Goal: Answer question/provide support

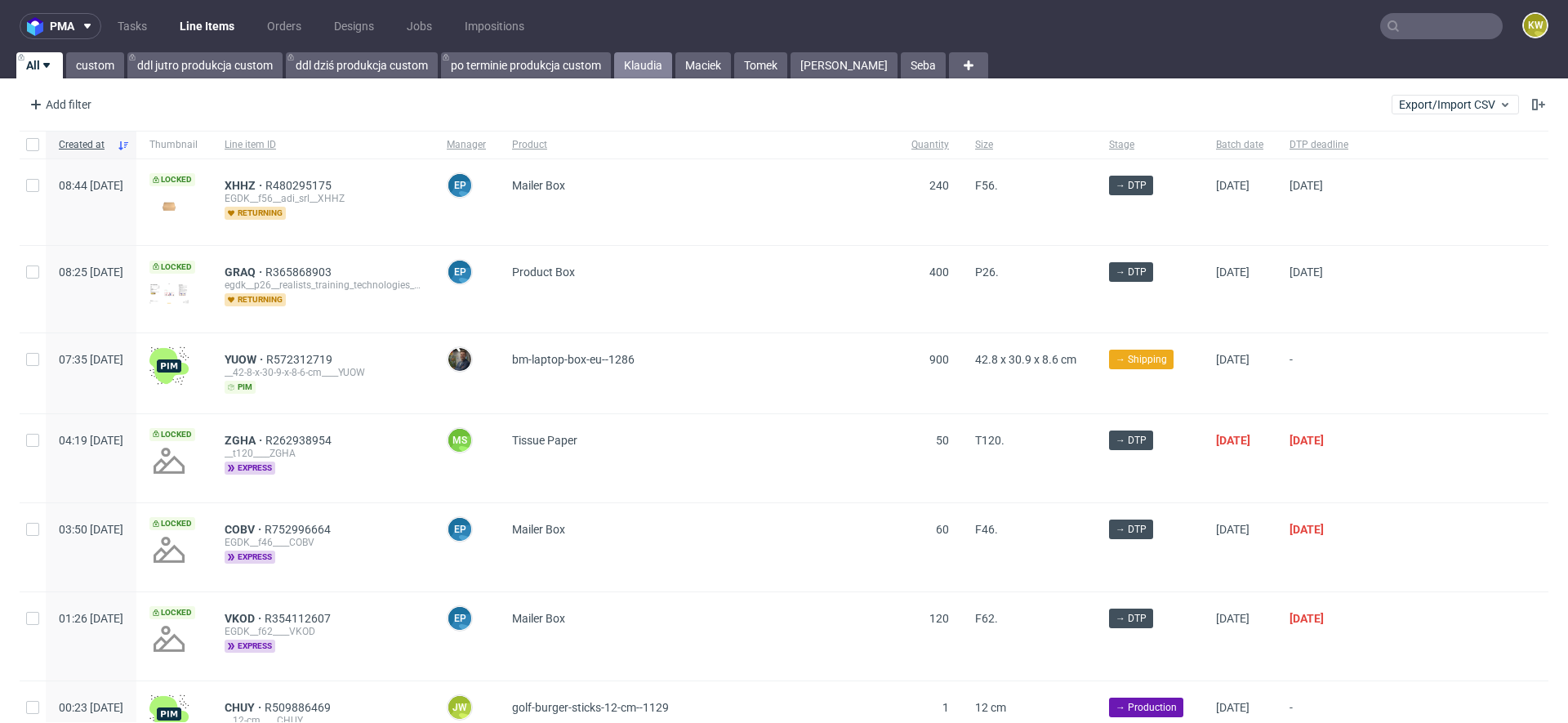
click at [629, 57] on link "Klaudia" at bounding box center [643, 65] width 58 height 26
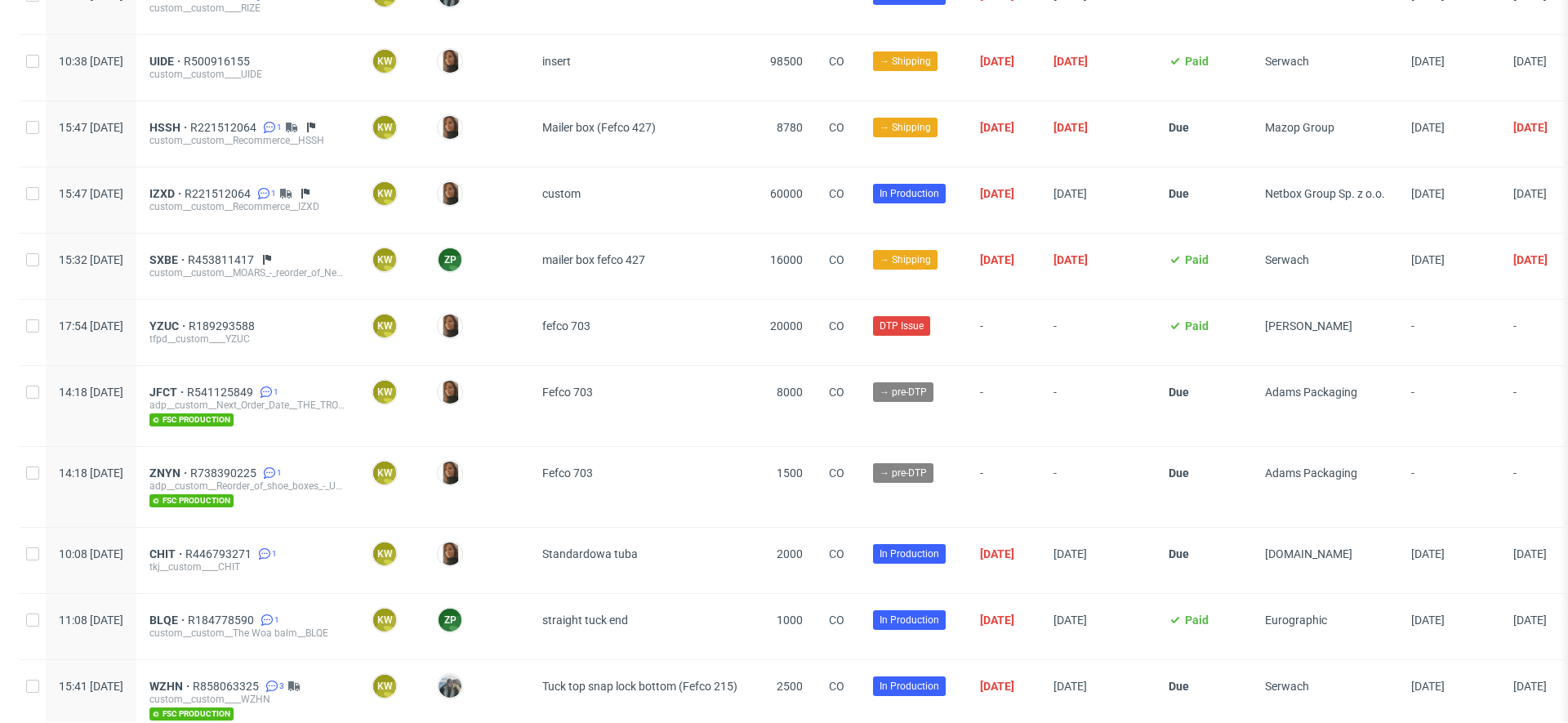
scroll to position [2022, 0]
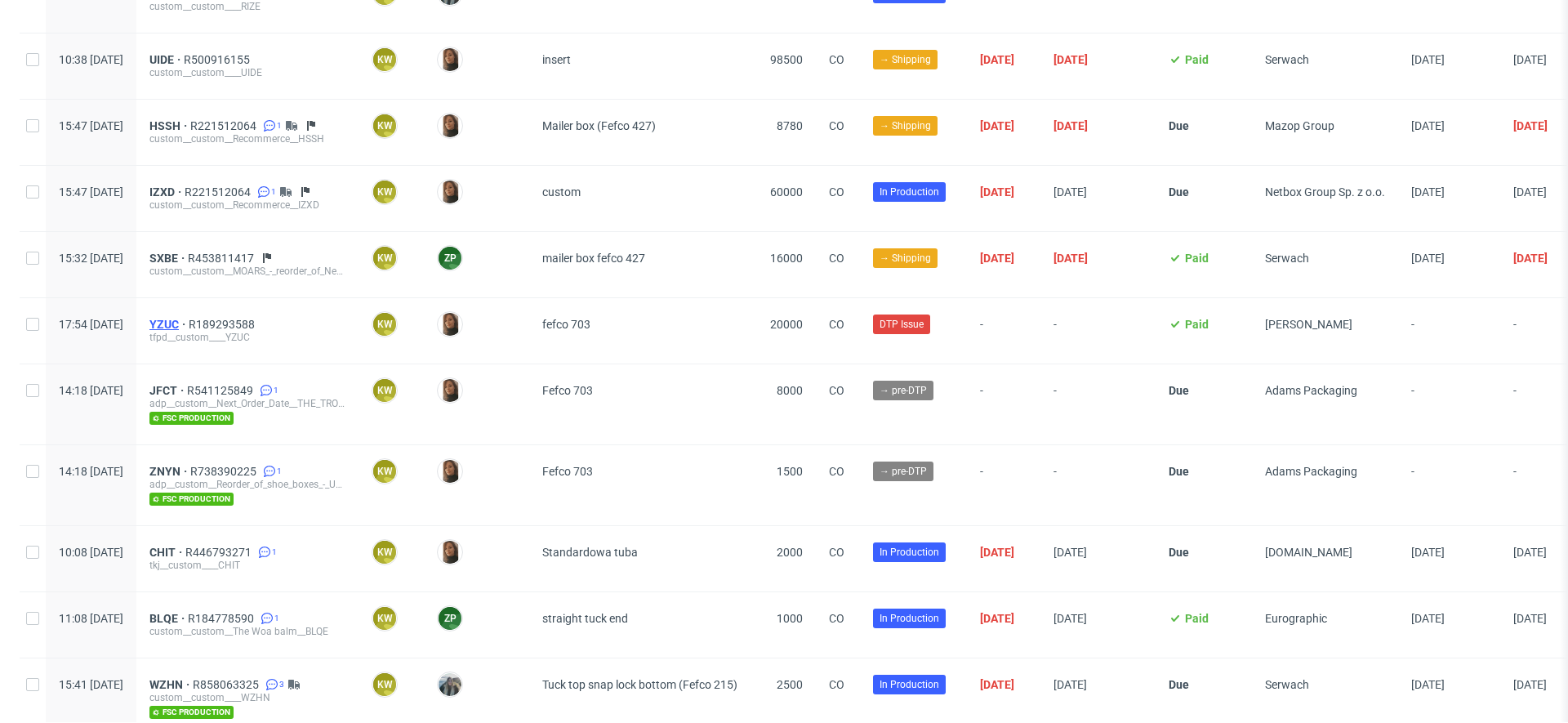
click at [188, 318] on span "YZUC" at bounding box center [169, 324] width 39 height 13
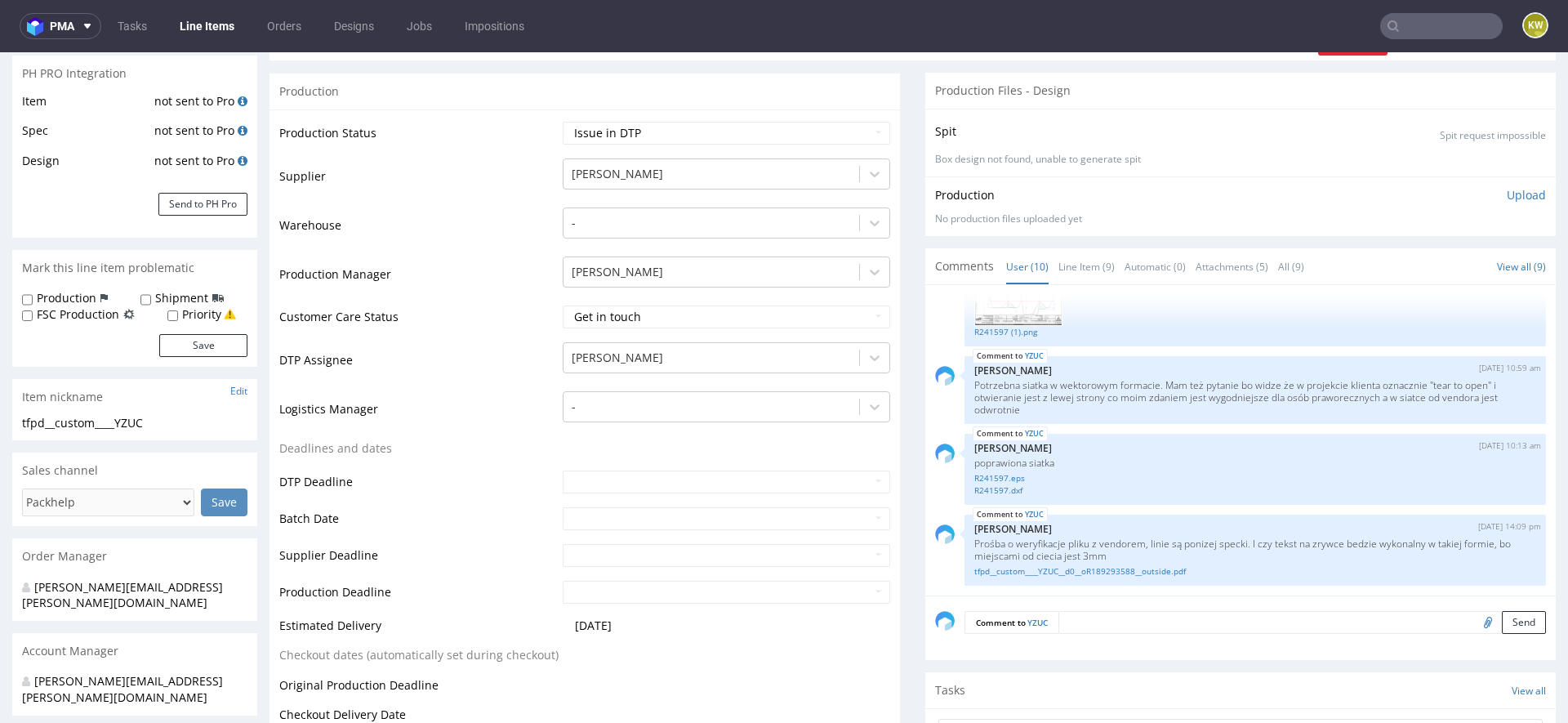
scroll to position [280, 0]
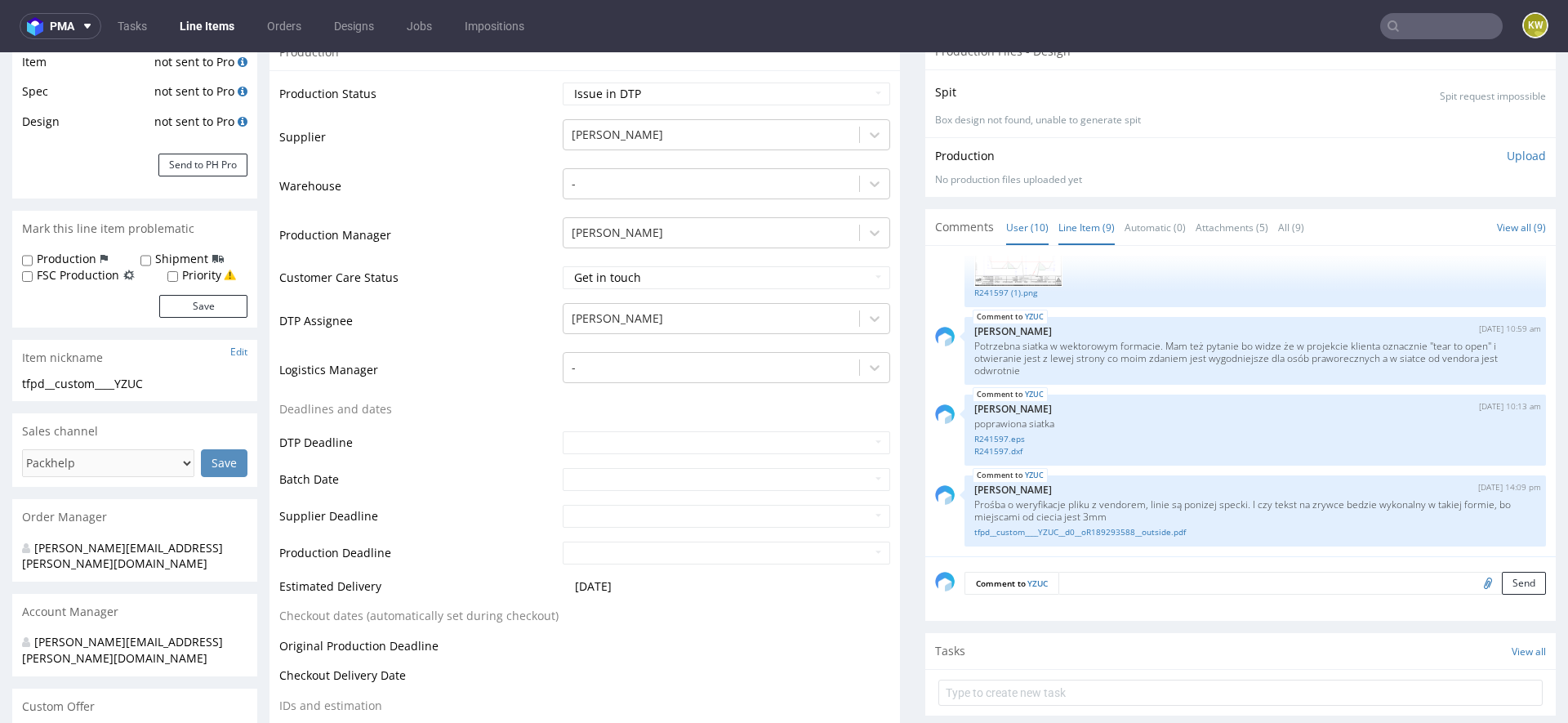
click at [1078, 223] on link "Line Item (9)" at bounding box center [1086, 227] width 56 height 35
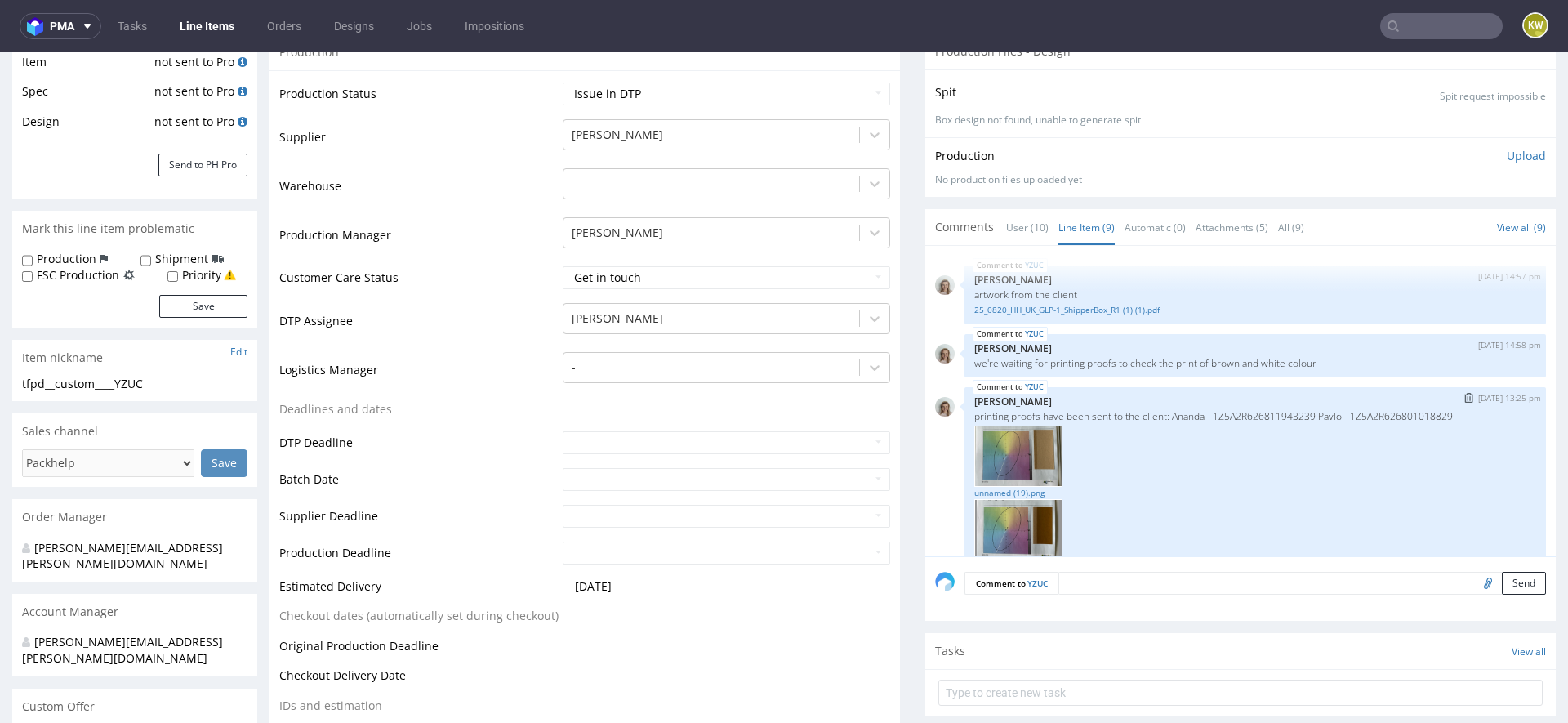
scroll to position [533, 0]
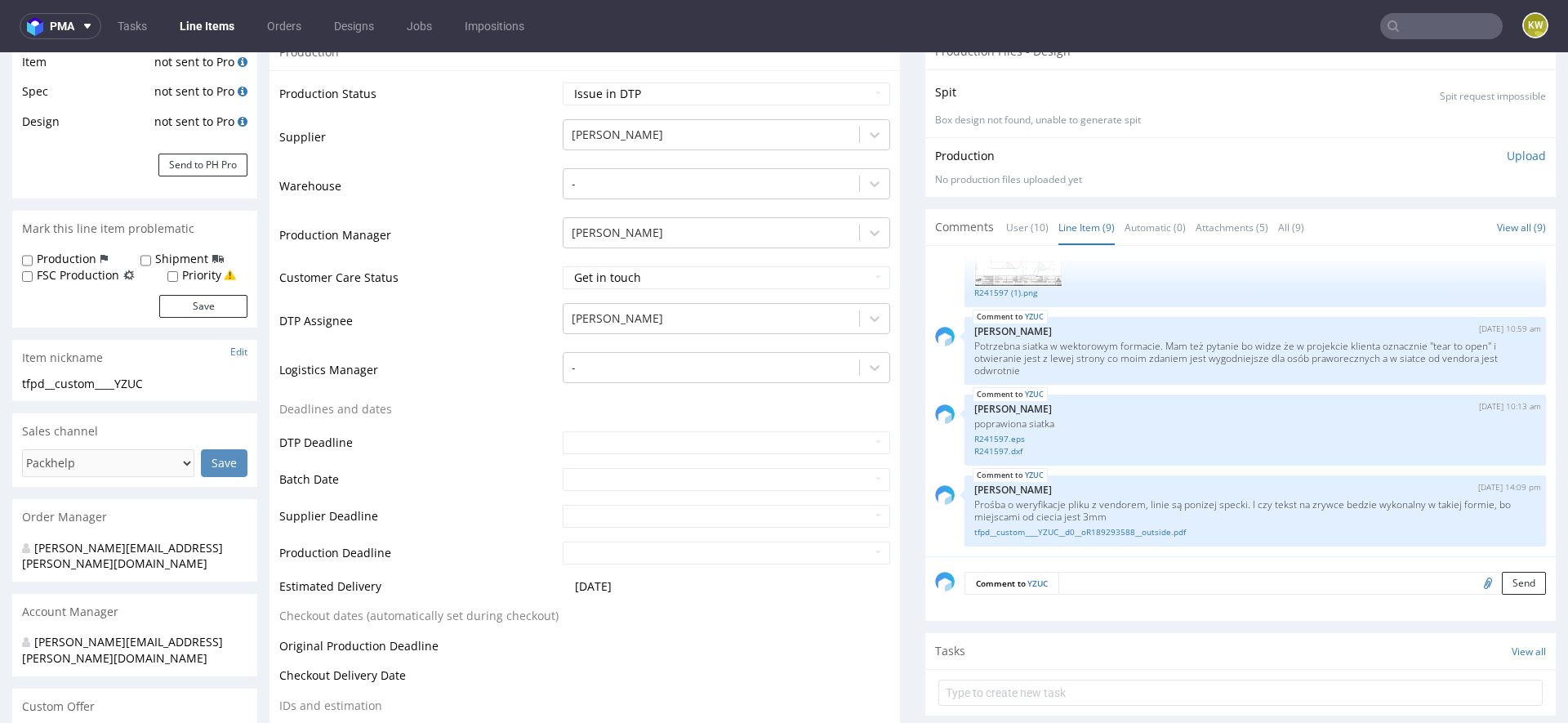
click at [1095, 568] on div "Comment to YZUC Send" at bounding box center [1240, 588] width 630 height 66
click at [1084, 582] on textarea at bounding box center [1302, 582] width 488 height 23
type textarea "Odp [PERSON_NAME]"
click at [1474, 657] on input "file" at bounding box center [1485, 658] width 23 height 21
type input "C:\fakepath\Zrzut ekranu [DATE] o 08.52.09.png"
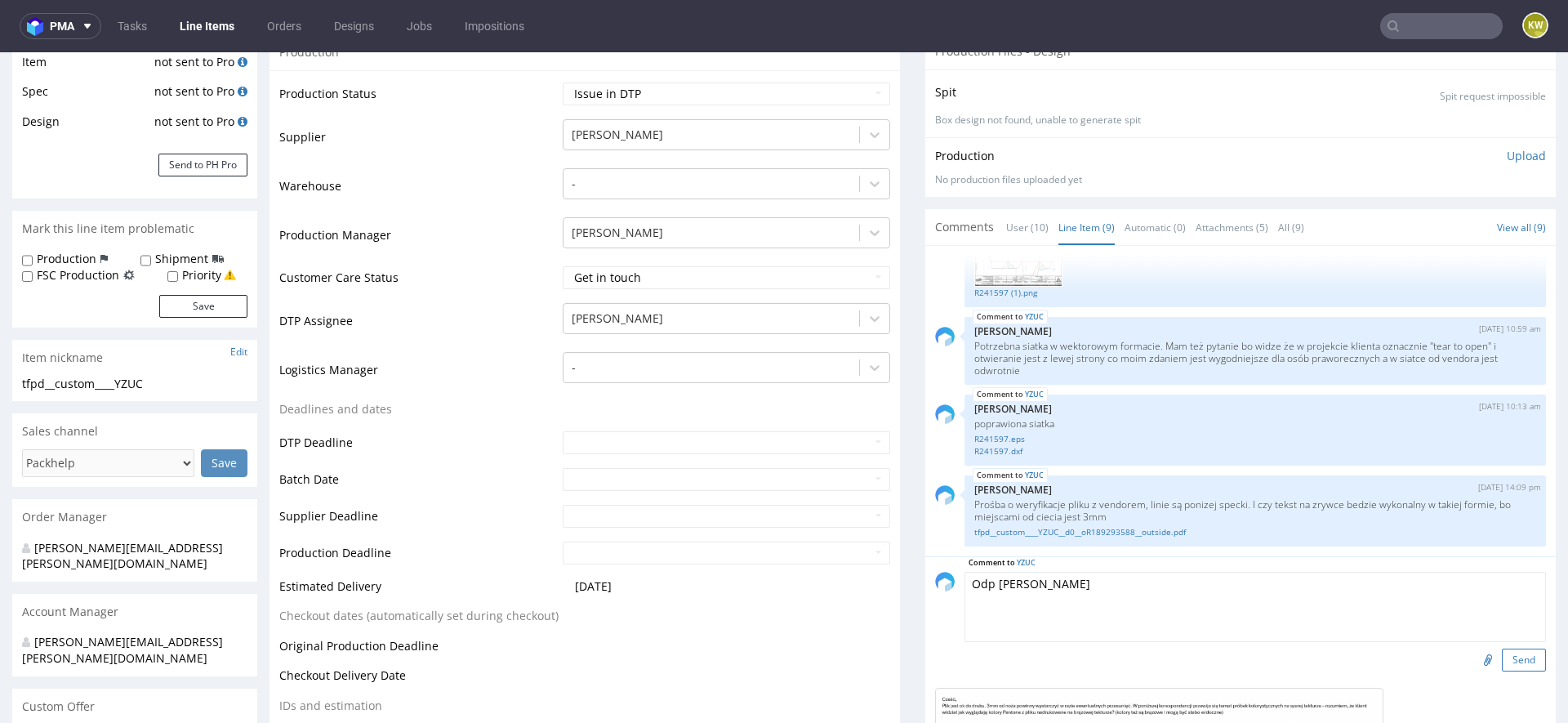
click at [1501, 655] on button "Send" at bounding box center [1524, 659] width 44 height 23
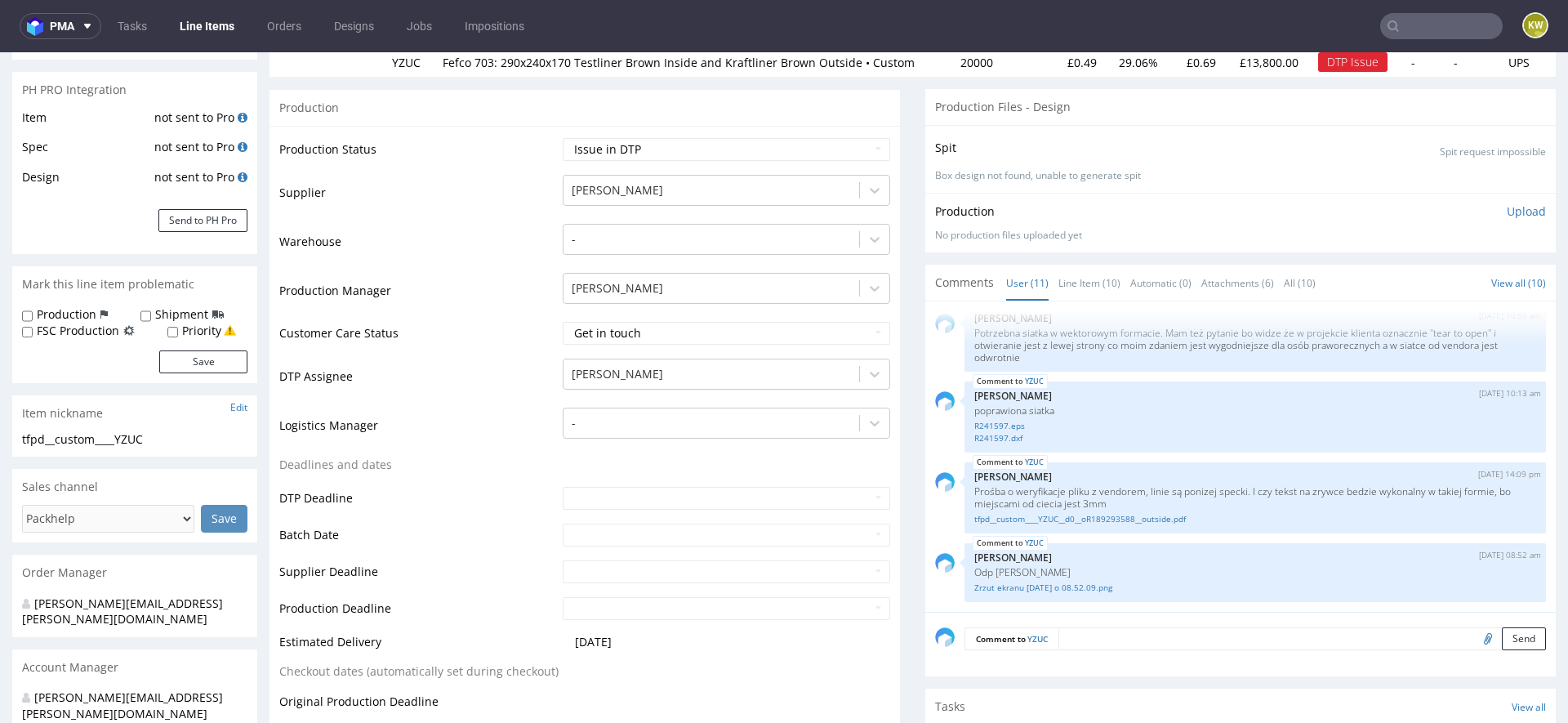
scroll to position [225, 0]
click at [1065, 265] on link "Line Item (10)" at bounding box center [1089, 281] width 62 height 35
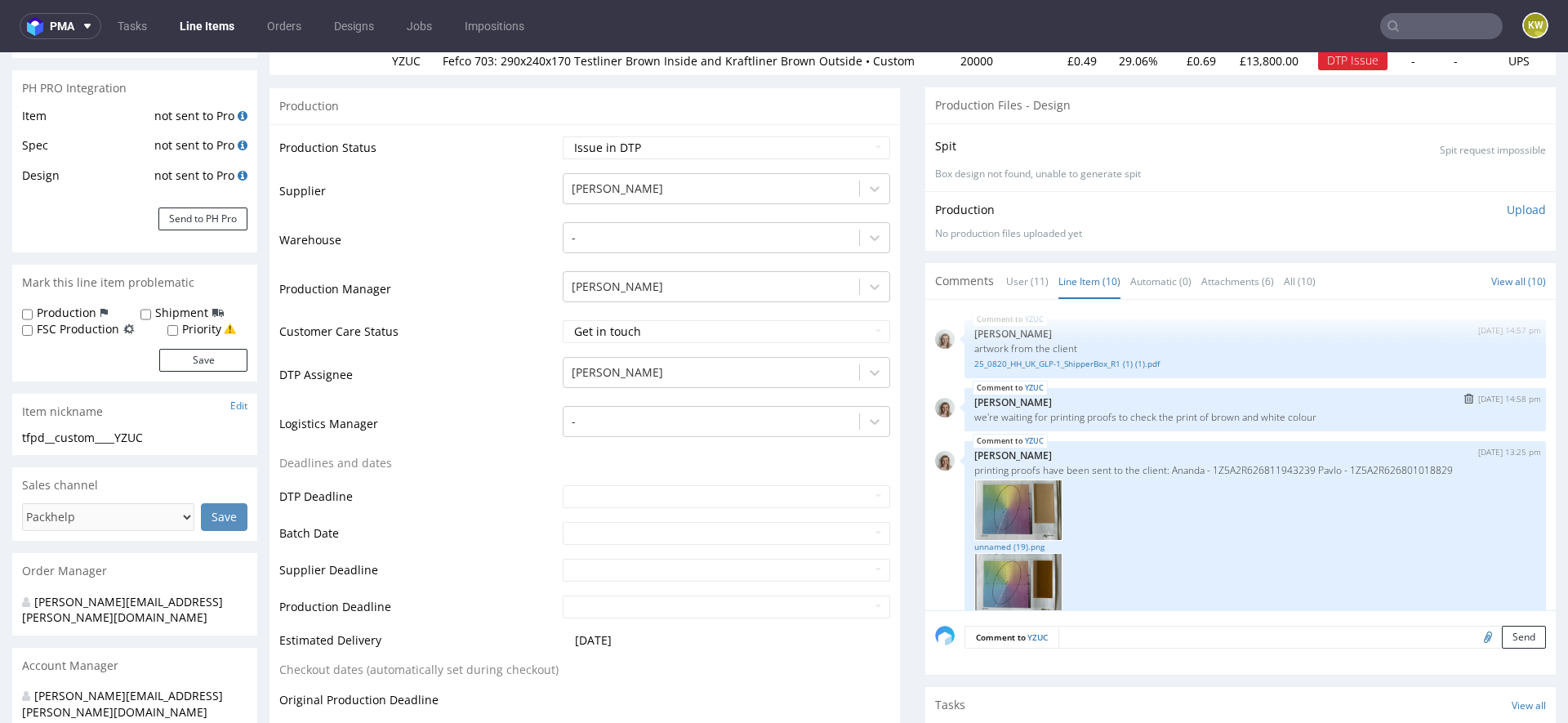
scroll to position [602, 0]
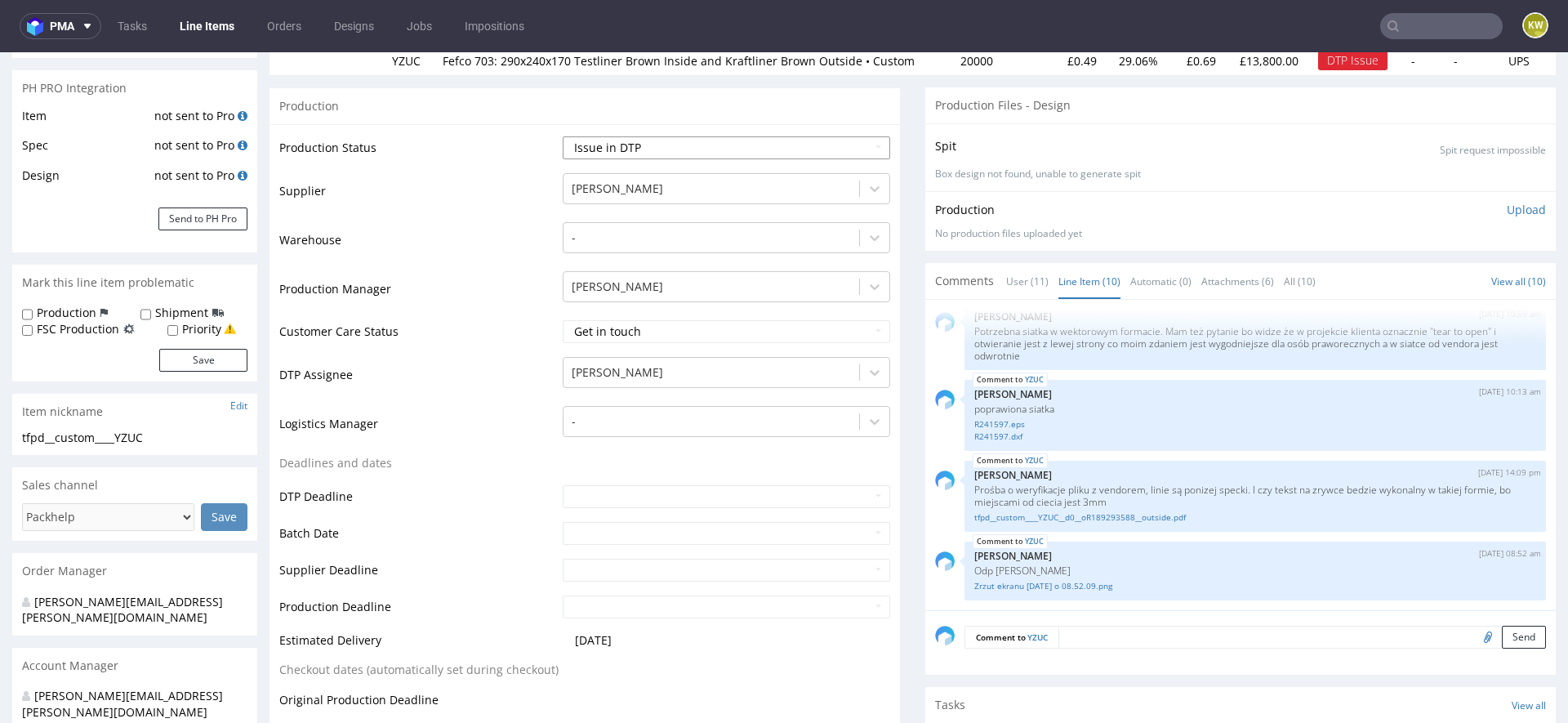
click at [599, 150] on select "Waiting for Artwork Waiting for Diecut Waiting for Mockup Waiting for DTP Waiti…" at bounding box center [726, 147] width 327 height 23
select select "back_for_dtp"
click at [563, 136] on select "Waiting for Artwork Waiting for Diecut Waiting for Mockup Waiting for DTP Waiti…" at bounding box center [726, 147] width 327 height 23
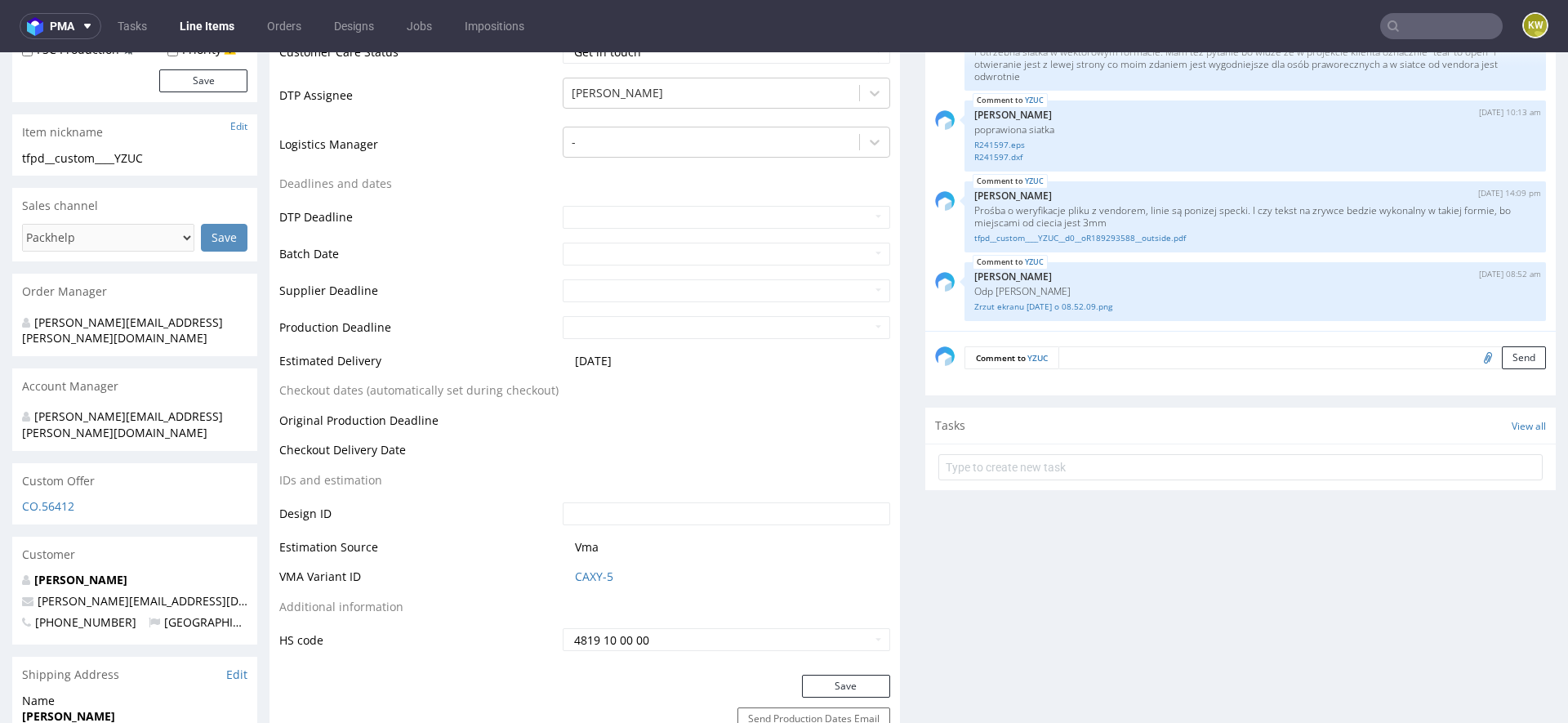
scroll to position [558, 0]
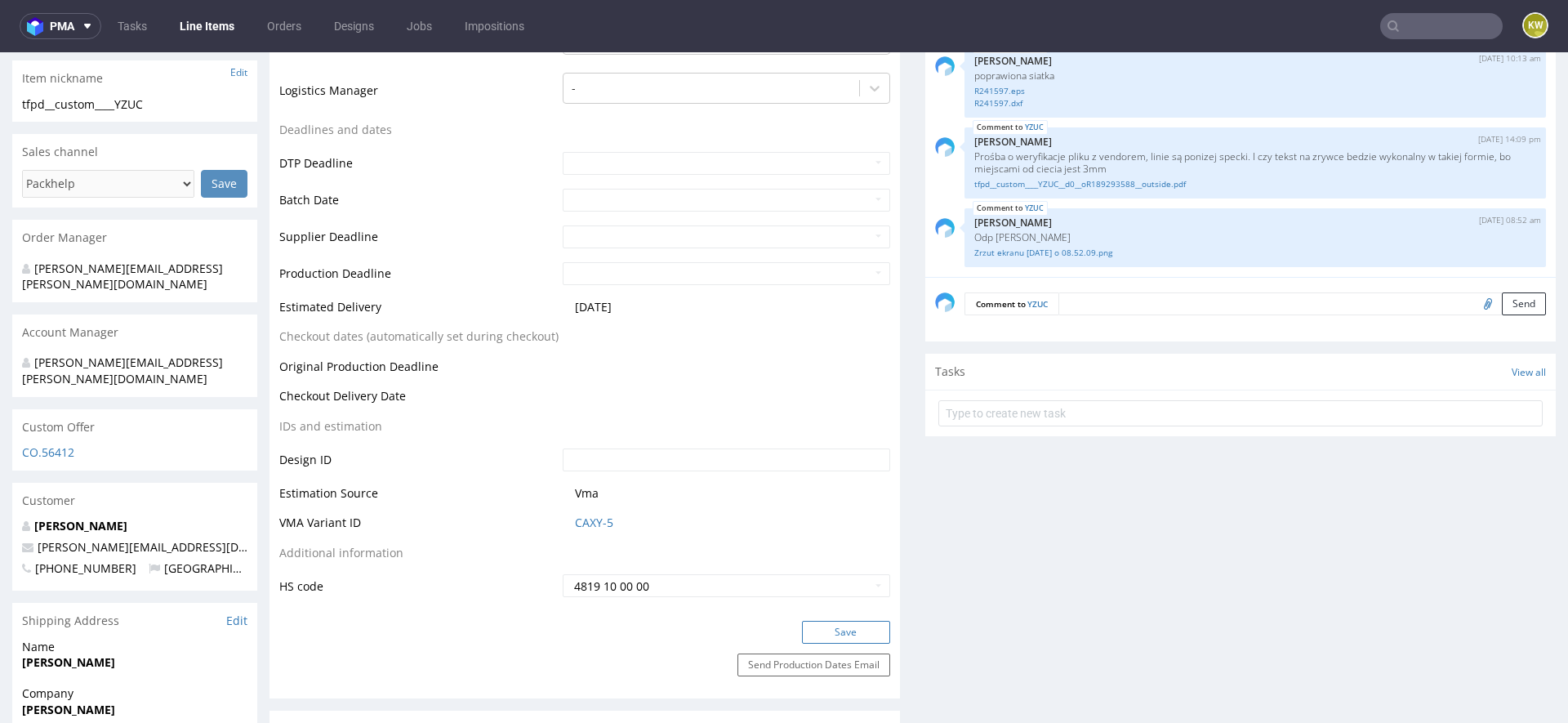
click at [819, 635] on button "Save" at bounding box center [846, 632] width 88 height 23
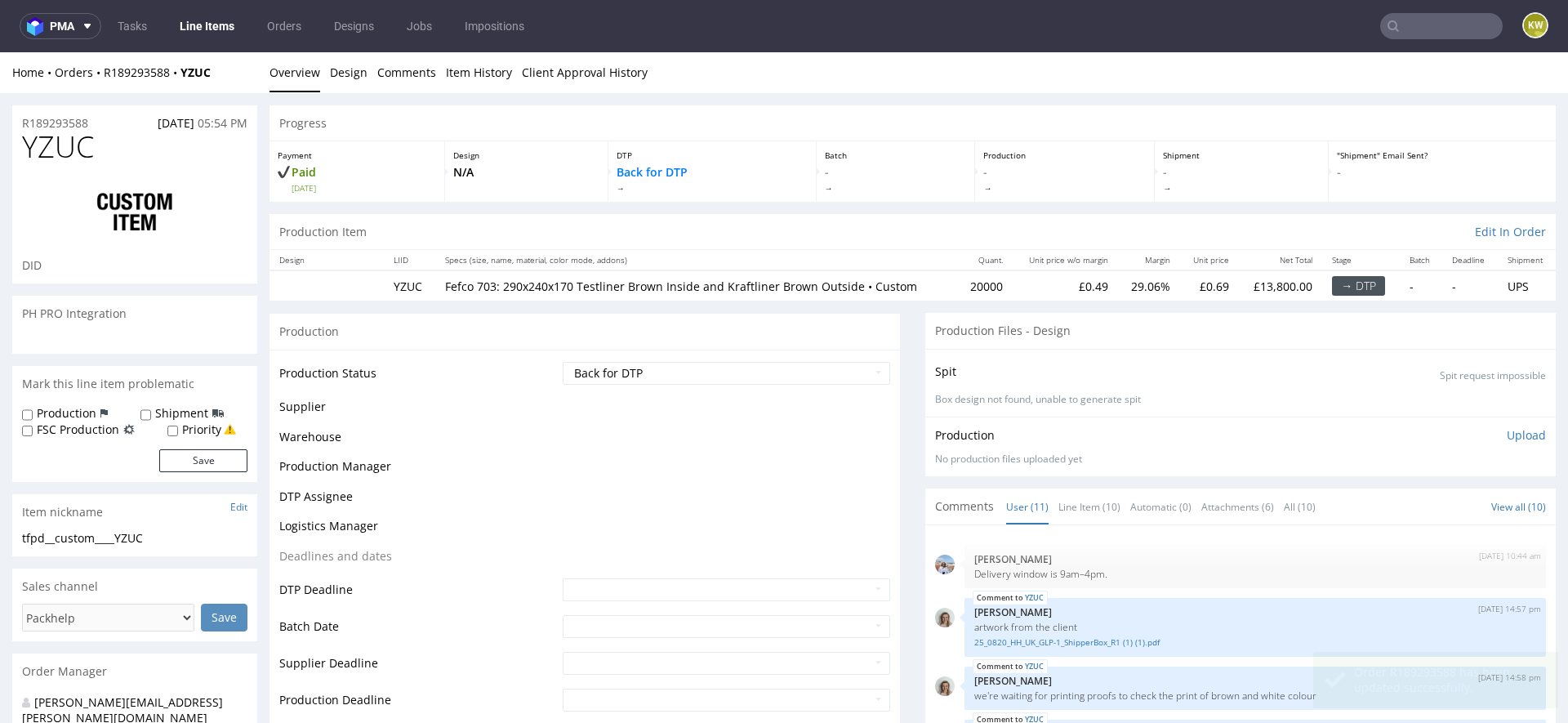
scroll to position [603, 0]
